Goal: Contribute content

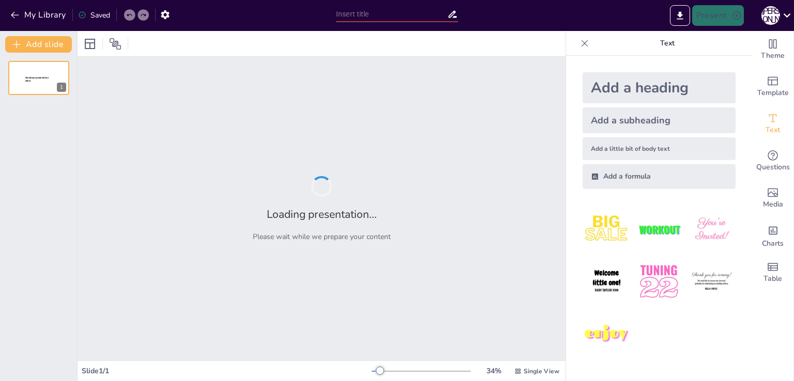
type input "Спадкове право в [GEOGRAPHIC_DATA]: Законодавчі аспекти [DEMOGRAPHIC_DATA]"
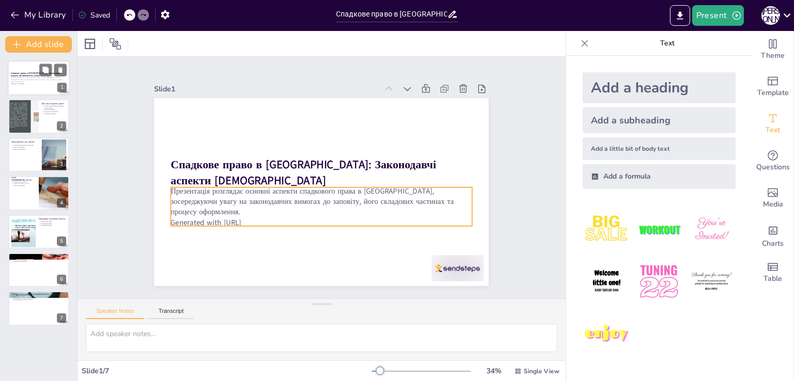
click at [34, 79] on p "Презентація розглядає основні аспекти спадкового права в [GEOGRAPHIC_DATA], зос…" at bounding box center [39, 80] width 56 height 6
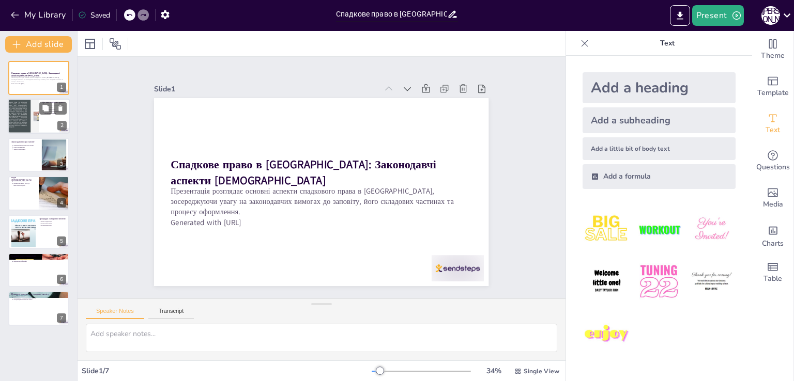
click at [33, 103] on div at bounding box center [23, 116] width 62 height 35
type textarea "Loremips dolor s ametcon adi elitsedd eiusm te incid'utlab. Etdolorem ali enima…"
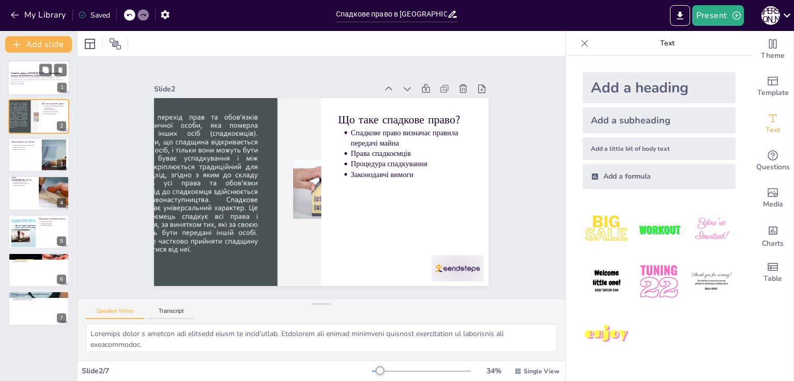
click at [32, 77] on div "Презентація розглядає основні аспекти спадкового права в [GEOGRAPHIC_DATA], зос…" at bounding box center [39, 80] width 56 height 7
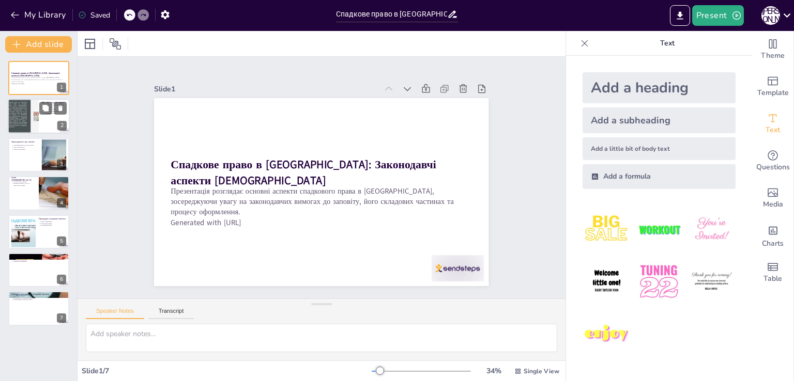
click at [30, 125] on div at bounding box center [23, 116] width 62 height 35
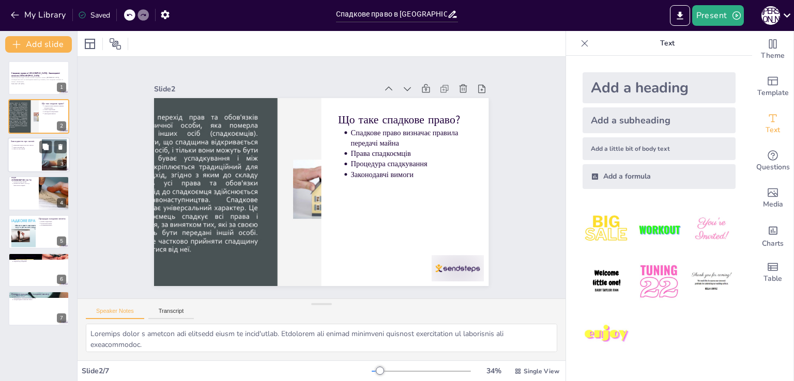
click at [28, 165] on div at bounding box center [39, 154] width 62 height 35
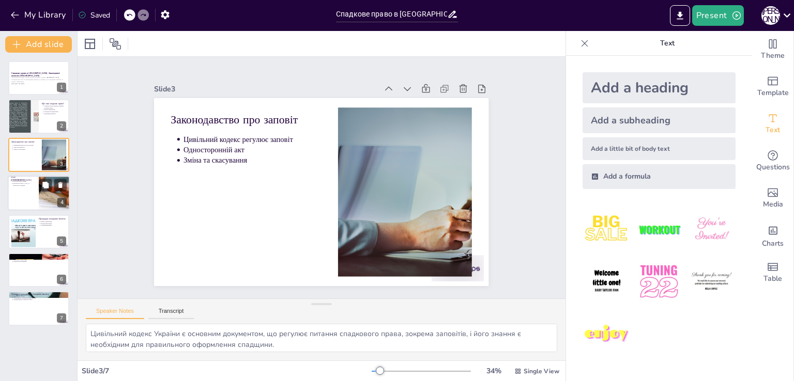
click at [29, 176] on div "Види [DEMOGRAPHIC_DATA] Нотаріальний заповіт Власноручний [DEMOGRAPHIC_DATA] За…" at bounding box center [39, 176] width 62 height 0
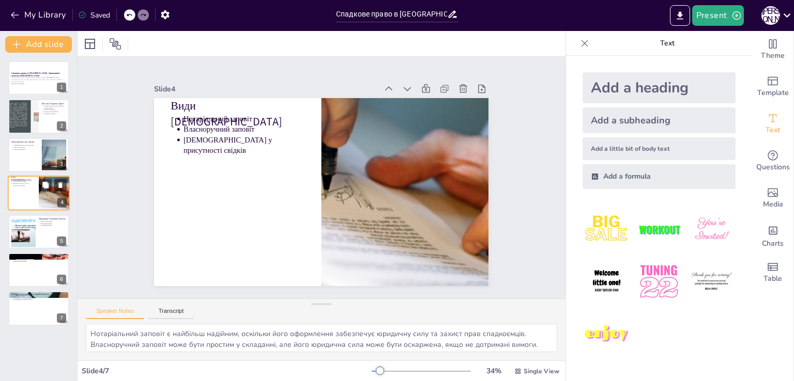
click at [29, 208] on div at bounding box center [39, 193] width 62 height 35
click at [41, 224] on button at bounding box center [45, 223] width 12 height 12
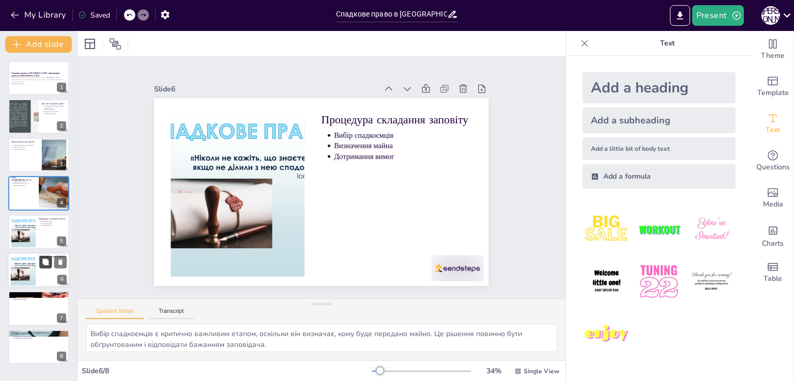
click at [39, 263] on button at bounding box center [45, 262] width 12 height 12
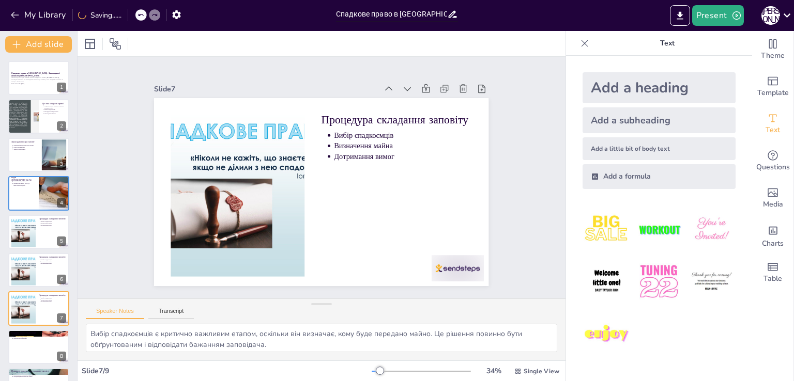
scroll to position [29, 0]
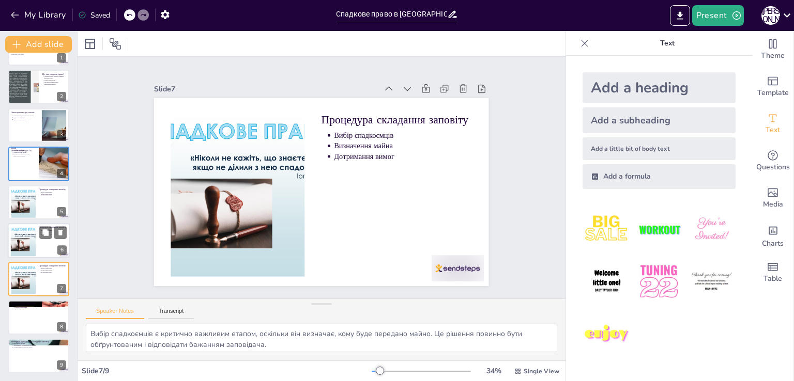
click at [29, 242] on div at bounding box center [23, 241] width 42 height 32
click at [59, 236] on icon at bounding box center [60, 232] width 7 height 7
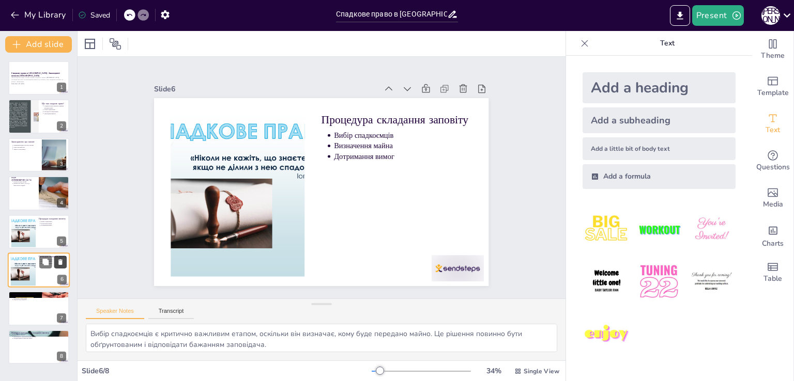
scroll to position [0, 0]
click at [60, 224] on icon at bounding box center [60, 224] width 4 height 6
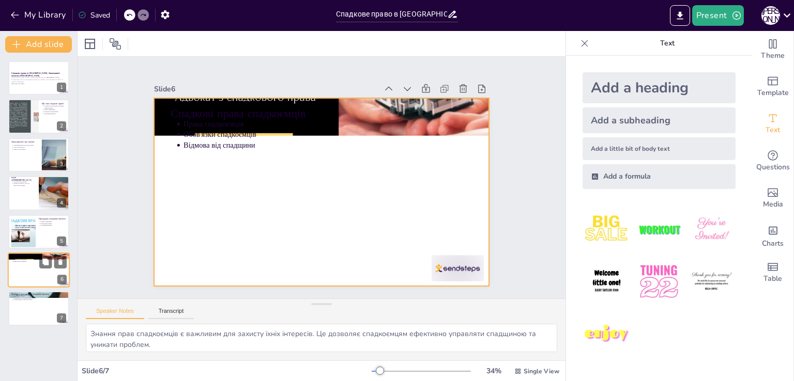
click at [27, 273] on div at bounding box center [39, 270] width 62 height 35
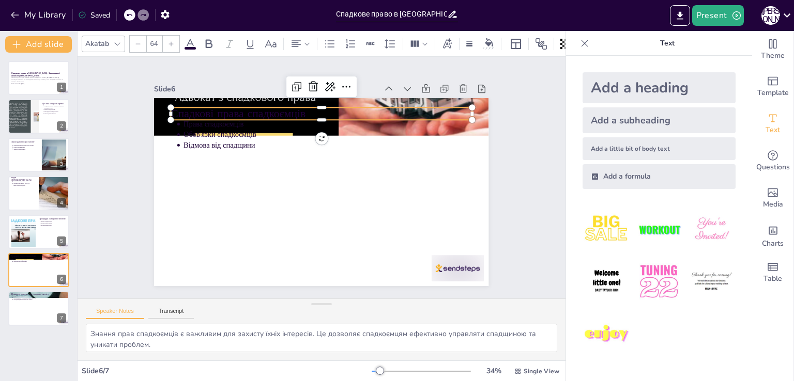
click at [278, 115] on div "Спадкові права спадкоємців Права спадкоємців Обов'язки спадкоємців [PERSON_NAME…" at bounding box center [244, 161] width 70 height 327
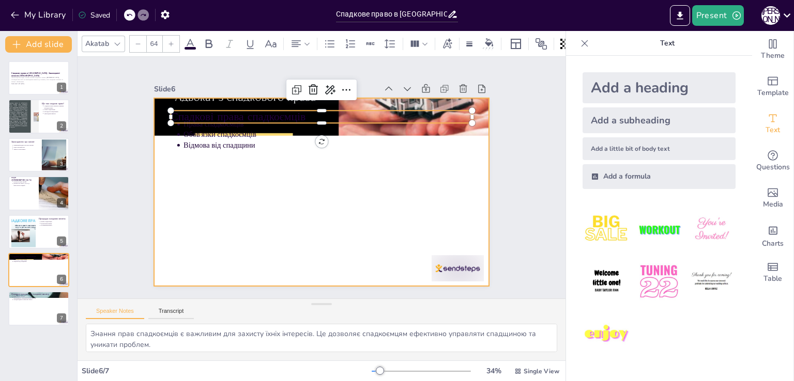
click at [308, 172] on div at bounding box center [309, 186] width 349 height 381
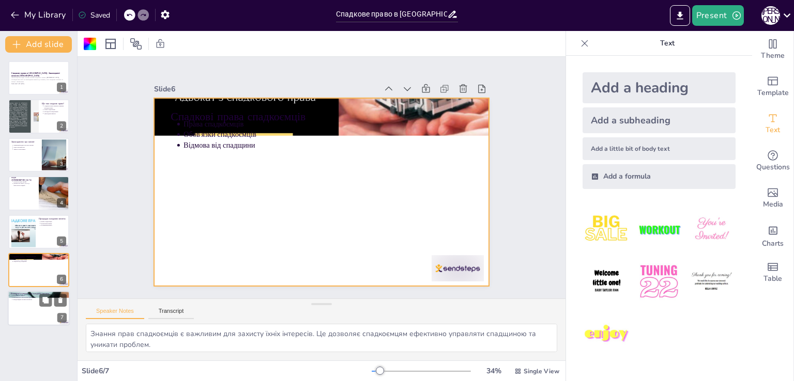
click at [18, 303] on div at bounding box center [39, 308] width 62 height 35
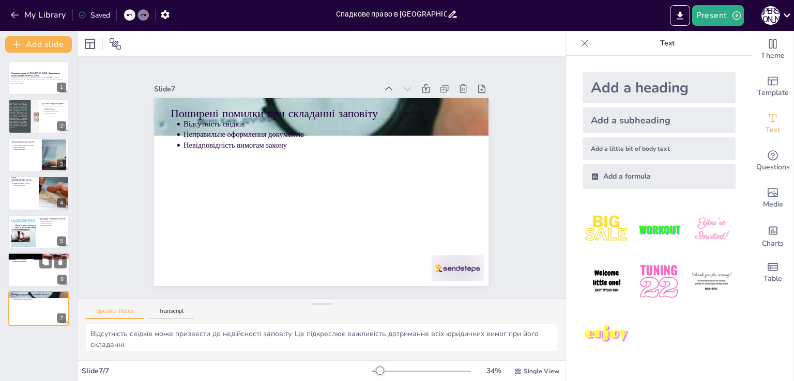
click at [26, 273] on div at bounding box center [39, 270] width 62 height 35
type textarea "Знання прав спадкоємців є важливим для захисту їхніх інтересів. Це дозволяє спа…"
